Goal: Transaction & Acquisition: Download file/media

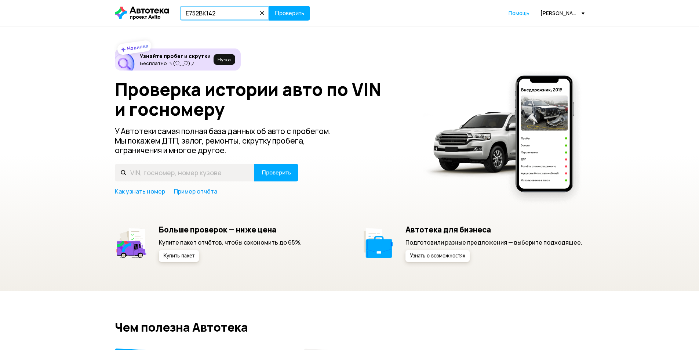
type input "Е752ВК142"
click at [269, 6] on button "Проверить" at bounding box center [289, 13] width 41 height 15
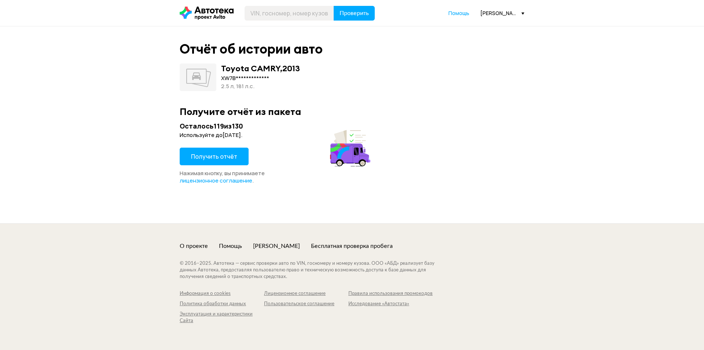
click at [227, 159] on span "Получить отчёт" at bounding box center [214, 156] width 46 height 8
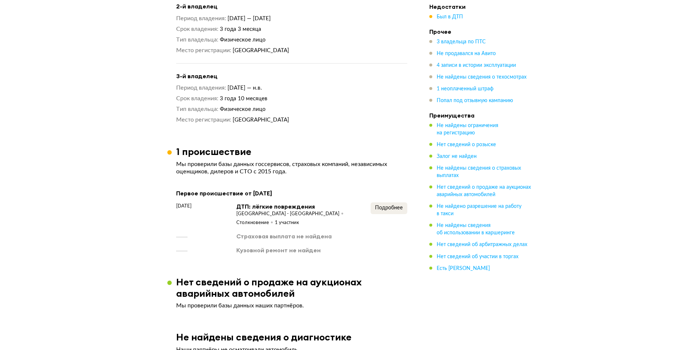
scroll to position [575, 0]
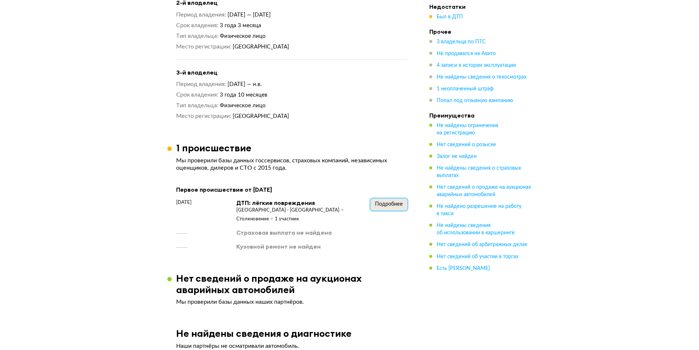
click at [387, 202] on span "Подробнее" at bounding box center [389, 203] width 28 height 5
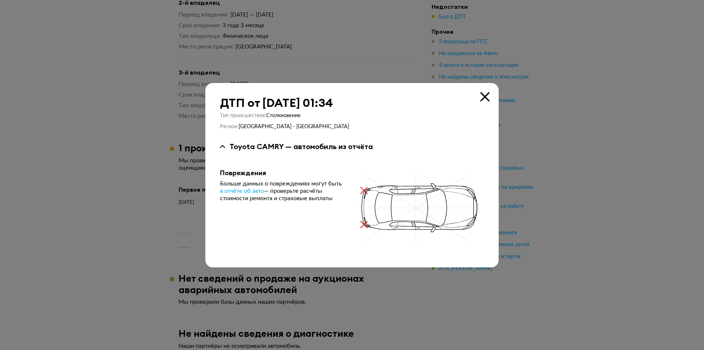
click at [482, 100] on icon at bounding box center [484, 96] width 9 height 9
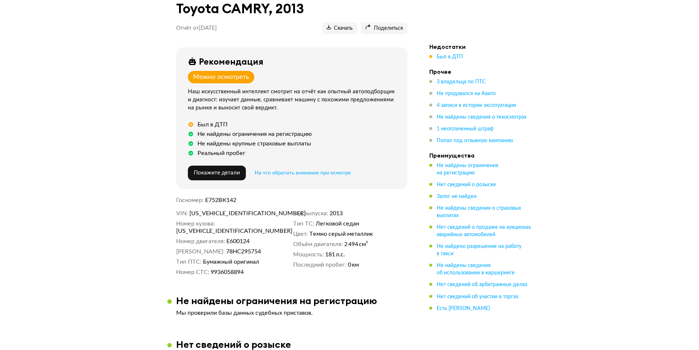
scroll to position [52, 0]
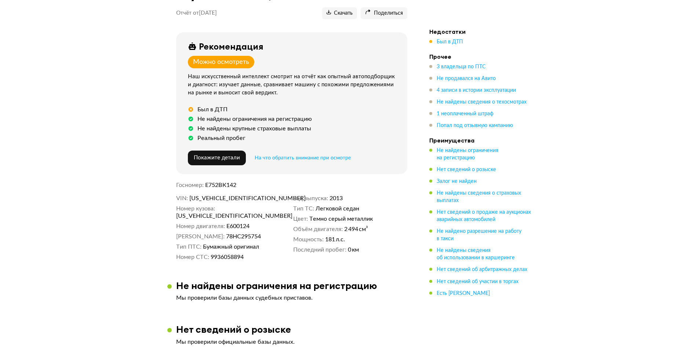
click at [231, 195] on span "[US_VEHICLE_IDENTIFICATION_NUMBER]" at bounding box center [231, 197] width 84 height 7
copy span "[US_VEHICLE_IDENTIFICATION_NUMBER]"
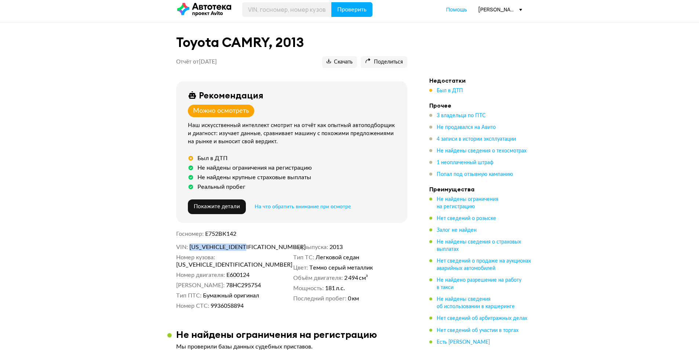
scroll to position [0, 0]
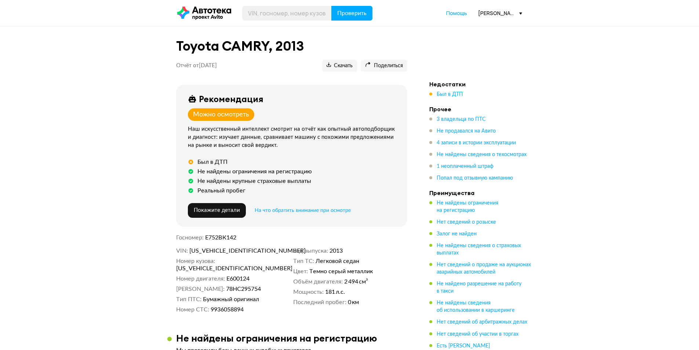
click at [228, 238] on span "Е752ВК142" at bounding box center [220, 237] width 31 height 6
drag, startPoint x: 228, startPoint y: 238, endPoint x: 231, endPoint y: 236, distance: 3.8
copy span "Е752ВК142"
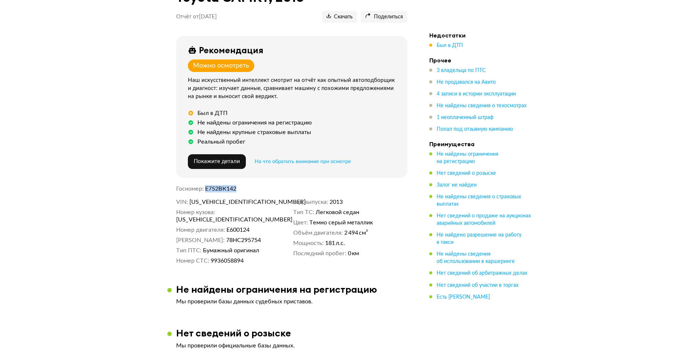
scroll to position [25, 0]
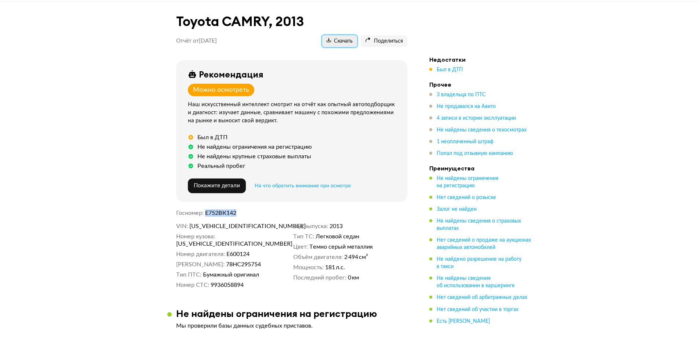
click at [343, 44] on span "Скачать" at bounding box center [339, 41] width 26 height 7
